Goal: Check status: Check status

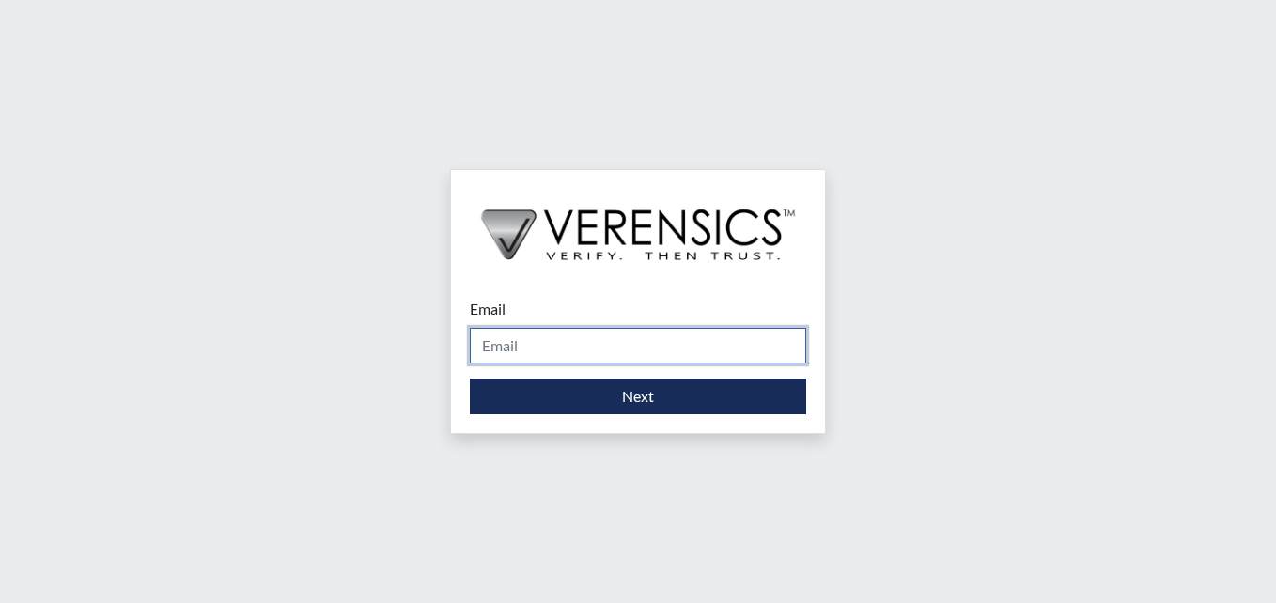
click at [536, 346] on input "Email" at bounding box center [638, 346] width 336 height 36
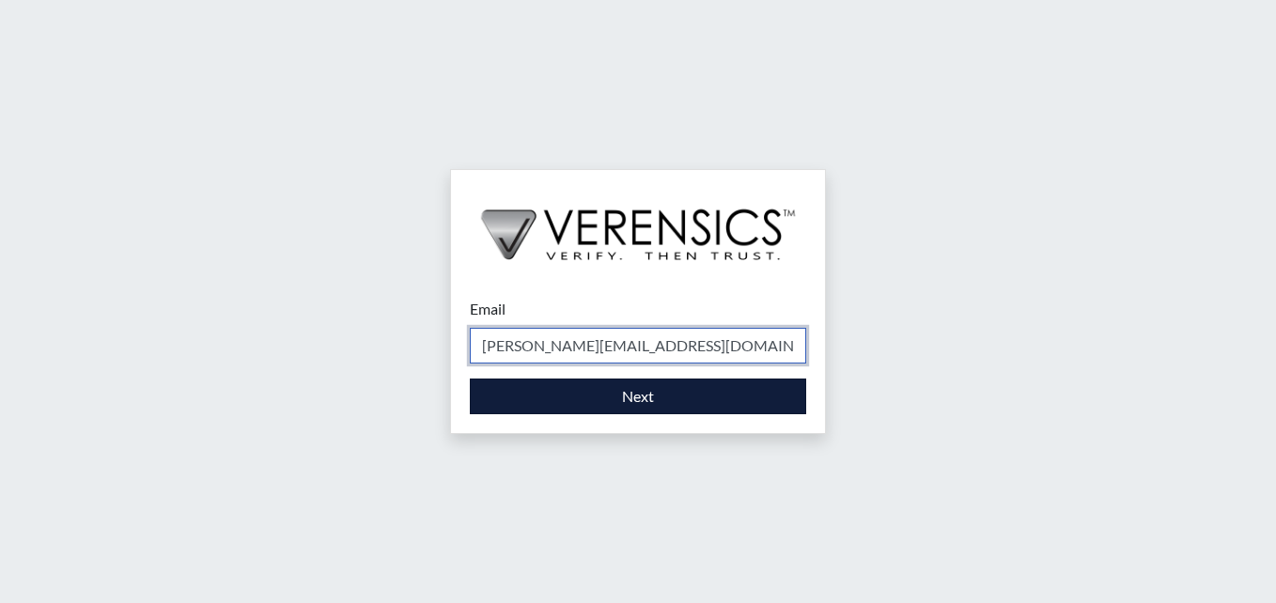
type input "[PERSON_NAME][EMAIL_ADDRESS][DOMAIN_NAME]"
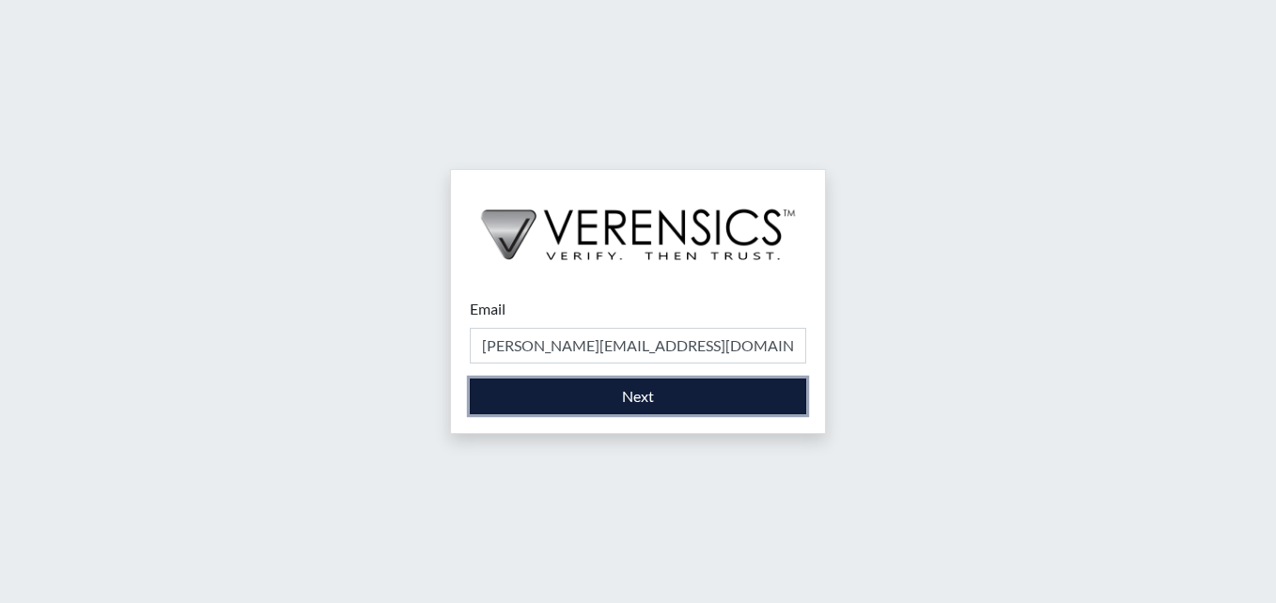
click at [566, 392] on button "Next" at bounding box center [638, 397] width 336 height 36
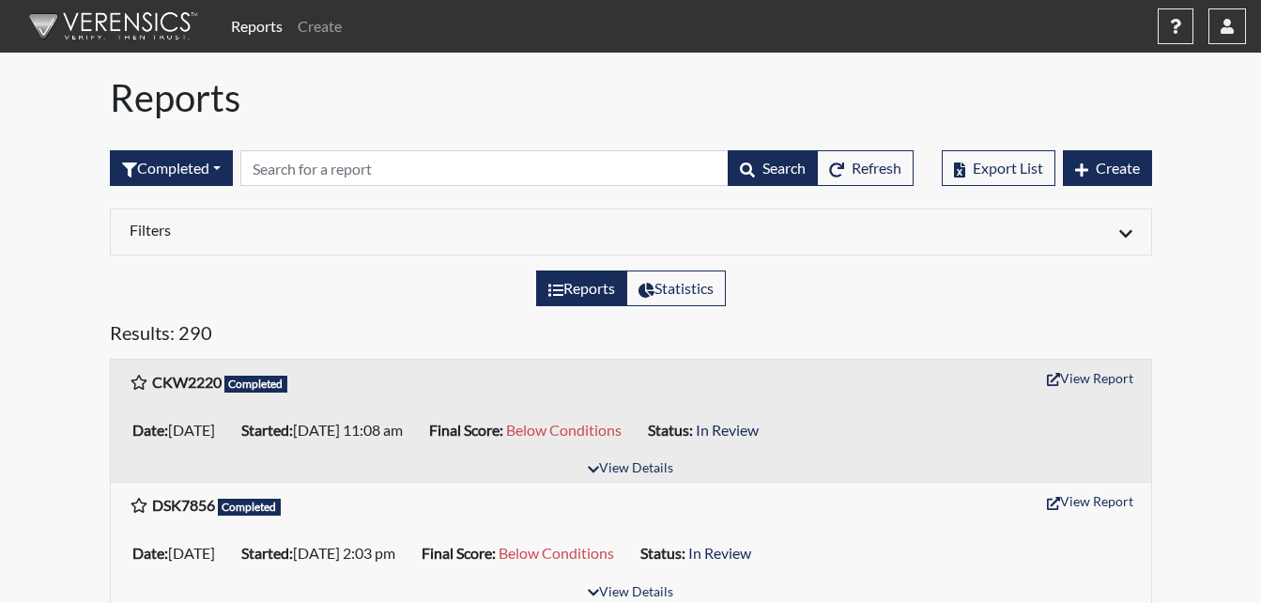
click at [355, 384] on div "CKW2220 Completed View Report" at bounding box center [631, 381] width 1003 height 37
click at [1092, 369] on button "View Report" at bounding box center [1090, 377] width 103 height 29
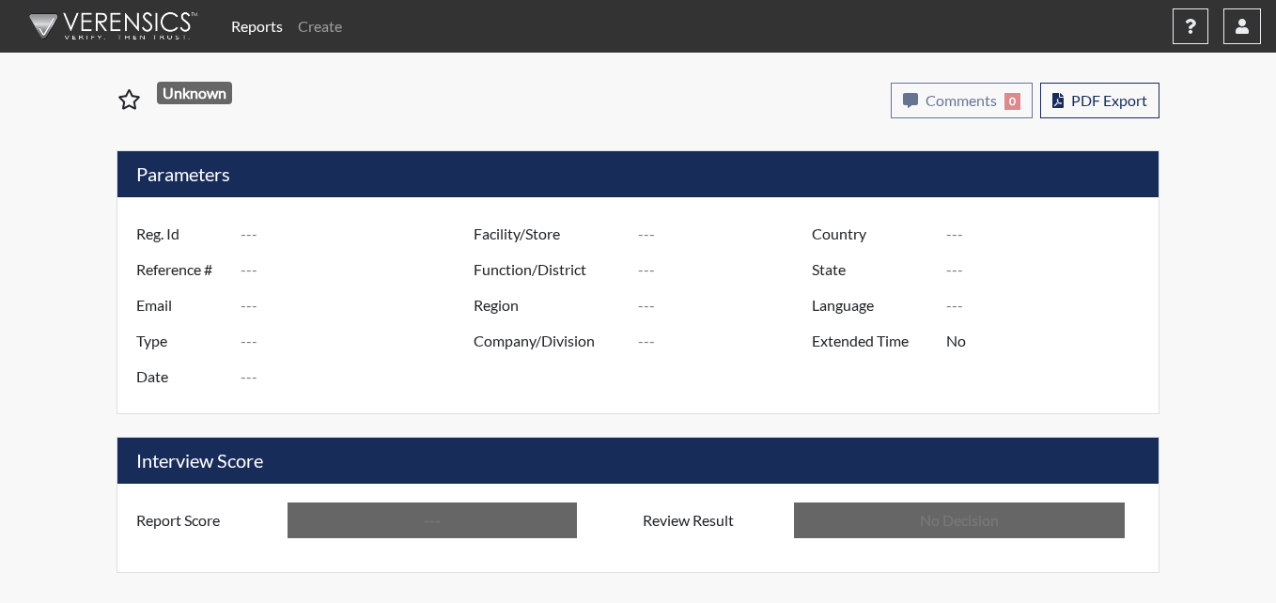
type input "CKW2220"
type input "51696"
type input "---"
type input "Corrections Pre-Employment"
type input "[DATE]"
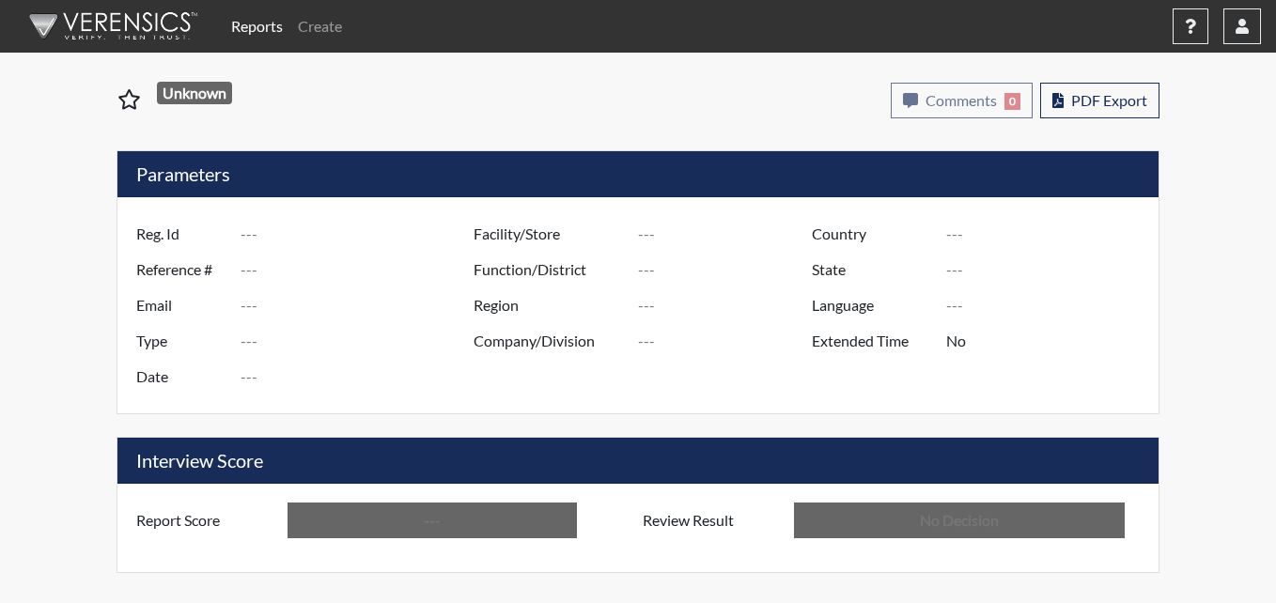
type input "[PERSON_NAME]"
type input "[GEOGRAPHIC_DATA]"
type input "[US_STATE]"
type input "English"
type input "Below Conditions"
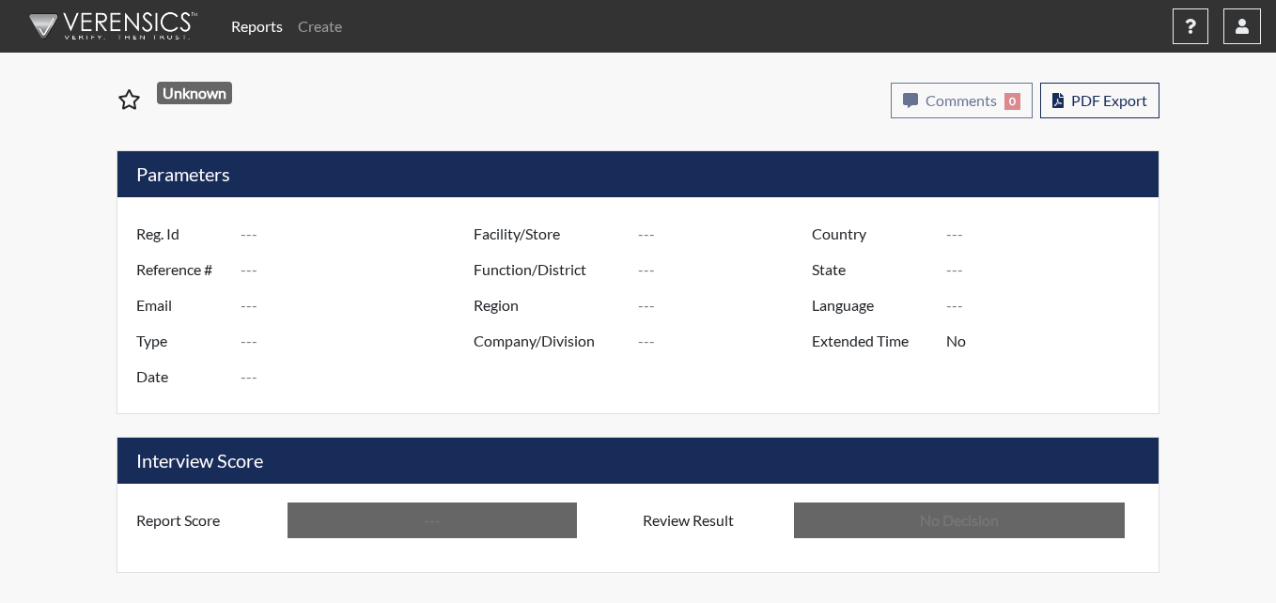
type input "In Review"
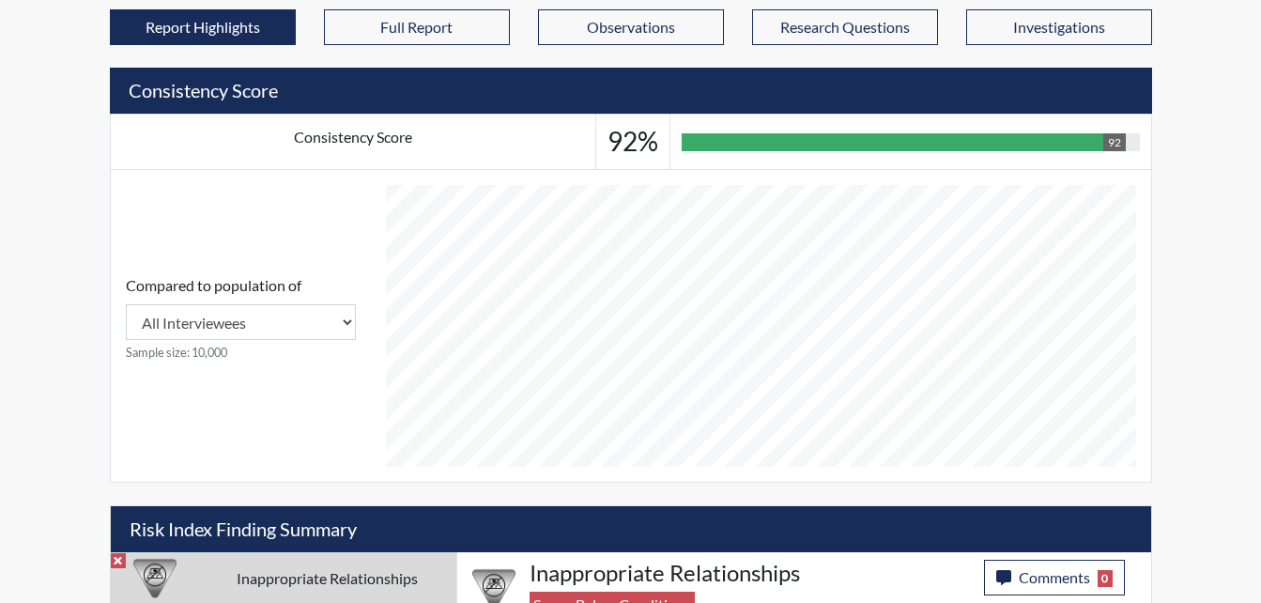
scroll to position [938962, 938494]
